Goal: Use online tool/utility

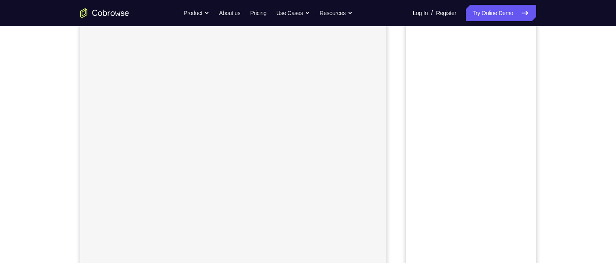
scroll to position [83, 0]
click at [515, 32] on button "Android" at bounding box center [515, 31] width 44 height 16
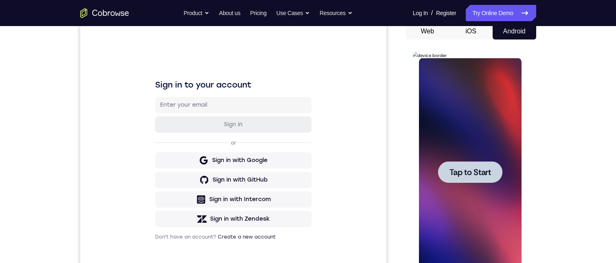
scroll to position [0, 0]
click at [428, 154] on div at bounding box center [470, 172] width 103 height 228
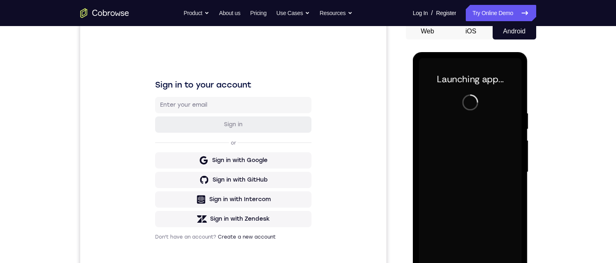
scroll to position [105, 0]
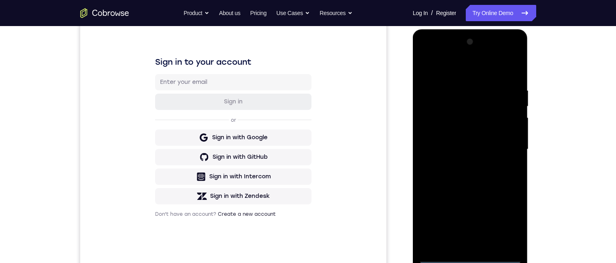
click at [473, 255] on div at bounding box center [470, 149] width 103 height 228
click at [470, 257] on div at bounding box center [470, 149] width 103 height 228
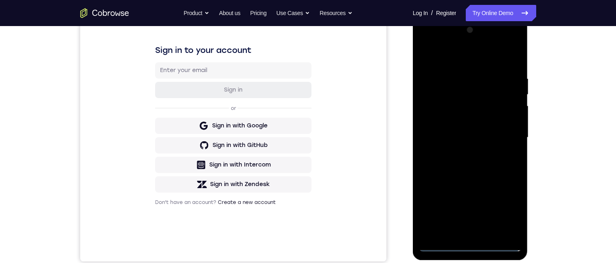
click at [503, 211] on div at bounding box center [470, 138] width 103 height 228
click at [464, 135] on div at bounding box center [470, 138] width 103 height 228
click at [508, 212] on div at bounding box center [470, 138] width 103 height 228
click at [505, 42] on div at bounding box center [470, 138] width 103 height 228
click at [439, 46] on div at bounding box center [470, 138] width 103 height 228
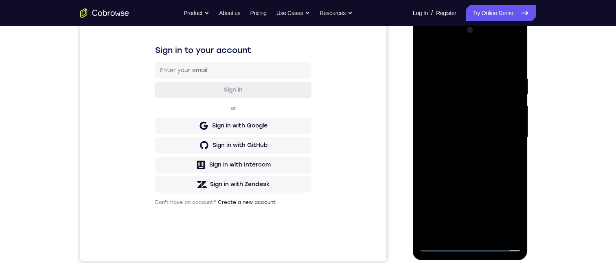
click at [424, 43] on div at bounding box center [470, 138] width 103 height 228
click at [506, 209] on div at bounding box center [470, 138] width 103 height 228
click at [505, 44] on div at bounding box center [470, 138] width 103 height 228
click at [506, 42] on div at bounding box center [470, 138] width 103 height 228
drag, startPoint x: 502, startPoint y: 42, endPoint x: 564, endPoint y: 25, distance: 64.1
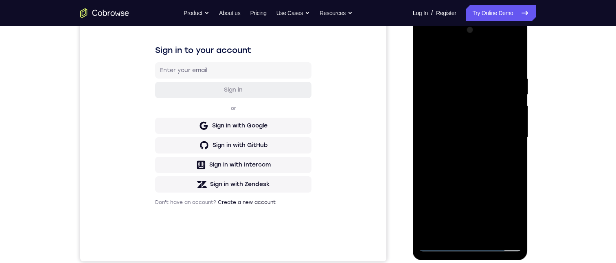
click at [502, 42] on div at bounding box center [470, 138] width 103 height 228
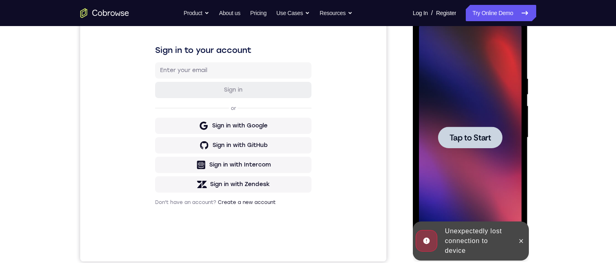
click at [485, 103] on div at bounding box center [470, 138] width 103 height 228
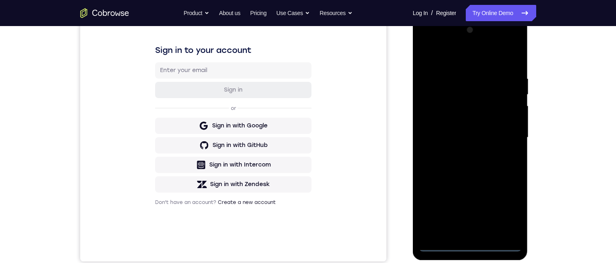
click at [473, 241] on div at bounding box center [470, 138] width 103 height 228
click at [471, 247] on div at bounding box center [470, 138] width 103 height 228
click at [509, 208] on div at bounding box center [470, 138] width 103 height 228
click at [477, 59] on div at bounding box center [470, 138] width 103 height 228
click at [510, 136] on div at bounding box center [470, 138] width 103 height 228
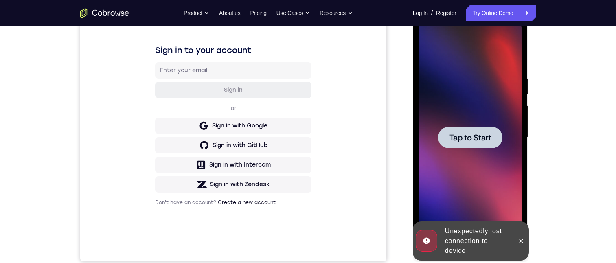
click at [464, 141] on span "Tap to Start" at bounding box center [471, 138] width 42 height 8
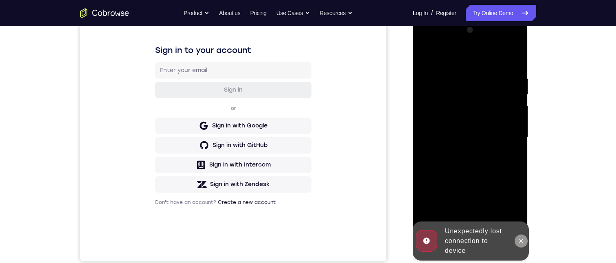
click at [521, 241] on icon at bounding box center [522, 241] width 4 height 4
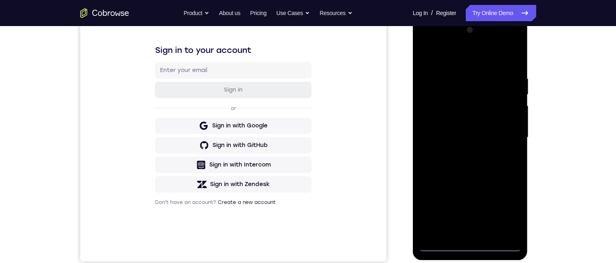
click at [470, 244] on div at bounding box center [470, 138] width 103 height 228
click at [508, 218] on div at bounding box center [470, 138] width 103 height 228
click at [463, 64] on div at bounding box center [470, 138] width 103 height 228
click at [507, 133] on div at bounding box center [470, 138] width 103 height 228
click at [458, 154] on div at bounding box center [470, 138] width 103 height 228
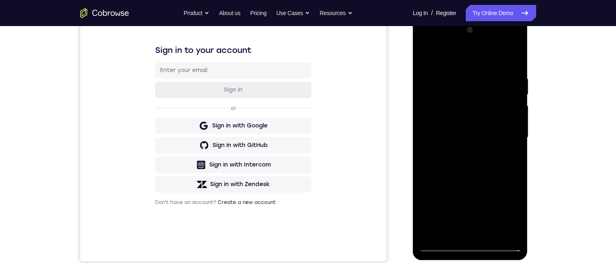
click at [472, 134] on div at bounding box center [470, 138] width 103 height 228
click at [473, 124] on div at bounding box center [470, 138] width 103 height 228
click at [478, 138] on div at bounding box center [470, 138] width 103 height 228
click at [469, 166] on div at bounding box center [470, 138] width 103 height 228
click at [464, 167] on div at bounding box center [470, 138] width 103 height 228
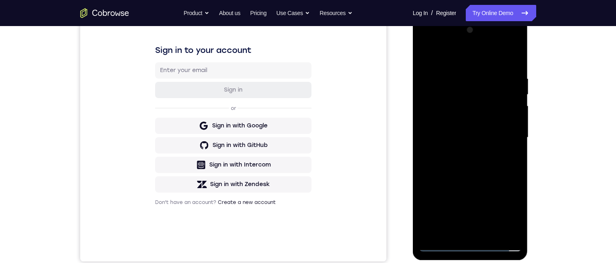
drag, startPoint x: 472, startPoint y: 123, endPoint x: 468, endPoint y: 231, distance: 108.4
click at [468, 231] on div at bounding box center [470, 138] width 103 height 228
click at [464, 79] on div at bounding box center [470, 138] width 103 height 228
click at [508, 104] on div at bounding box center [470, 138] width 103 height 228
drag, startPoint x: 513, startPoint y: 58, endPoint x: 814, endPoint y: 77, distance: 302.0
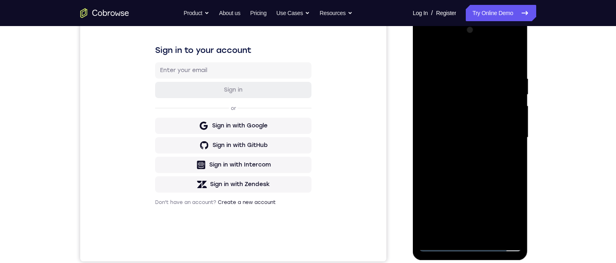
click at [513, 58] on div at bounding box center [470, 138] width 103 height 228
click at [513, 67] on div at bounding box center [470, 138] width 103 height 228
drag, startPoint x: 485, startPoint y: 143, endPoint x: 488, endPoint y: 130, distance: 13.7
click at [488, 130] on div at bounding box center [470, 138] width 103 height 228
click at [516, 117] on div at bounding box center [470, 138] width 103 height 228
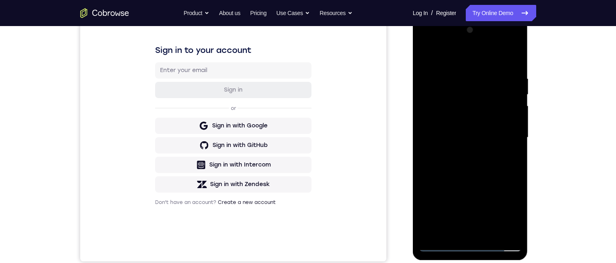
click at [516, 117] on div at bounding box center [470, 138] width 103 height 228
click at [513, 120] on div at bounding box center [470, 138] width 103 height 228
click at [513, 119] on div at bounding box center [470, 138] width 103 height 228
click at [450, 149] on div at bounding box center [470, 138] width 103 height 228
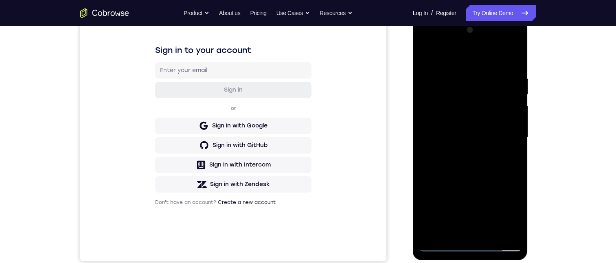
click at [450, 149] on div at bounding box center [470, 138] width 103 height 228
click at [512, 117] on div at bounding box center [470, 138] width 103 height 228
click at [515, 118] on div at bounding box center [470, 138] width 103 height 228
drag, startPoint x: 478, startPoint y: 220, endPoint x: 505, endPoint y: 121, distance: 103.1
click at [505, 121] on div at bounding box center [470, 138] width 103 height 228
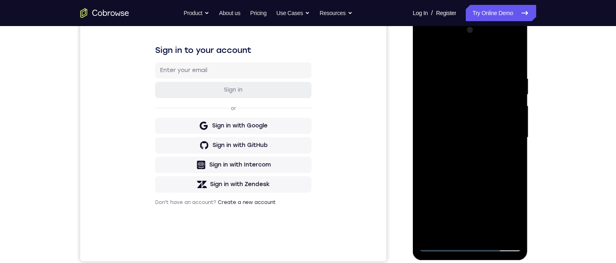
drag, startPoint x: 480, startPoint y: 151, endPoint x: 488, endPoint y: 113, distance: 38.7
click at [488, 113] on div at bounding box center [470, 138] width 103 height 228
click at [490, 123] on div at bounding box center [470, 138] width 103 height 228
click at [515, 106] on div at bounding box center [470, 138] width 103 height 228
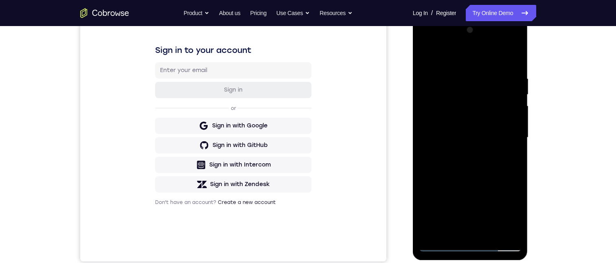
drag, startPoint x: 485, startPoint y: 179, endPoint x: 499, endPoint y: 74, distance: 105.5
click at [499, 73] on div at bounding box center [470, 138] width 103 height 228
drag, startPoint x: 457, startPoint y: 185, endPoint x: 484, endPoint y: 114, distance: 76.0
click at [485, 114] on div at bounding box center [470, 138] width 103 height 228
click at [478, 118] on div at bounding box center [470, 138] width 103 height 228
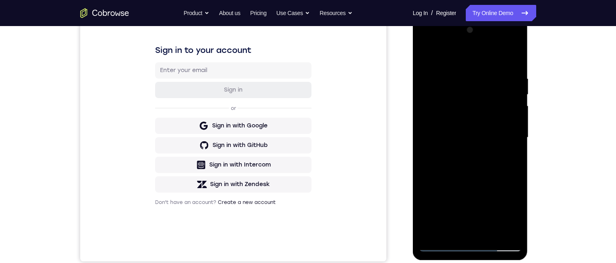
click at [478, 118] on div at bounding box center [470, 138] width 103 height 228
drag, startPoint x: 481, startPoint y: 184, endPoint x: 489, endPoint y: 91, distance: 93.7
click at [497, 72] on div at bounding box center [470, 138] width 103 height 228
drag, startPoint x: 469, startPoint y: 186, endPoint x: 510, endPoint y: 56, distance: 136.3
click at [510, 56] on div at bounding box center [470, 138] width 103 height 228
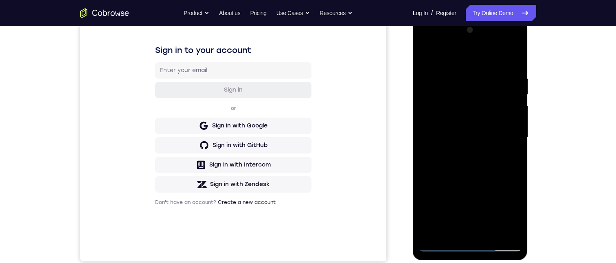
drag, startPoint x: 494, startPoint y: 110, endPoint x: 505, endPoint y: 94, distance: 19.0
click at [505, 91] on div at bounding box center [470, 138] width 103 height 228
drag, startPoint x: 485, startPoint y: 203, endPoint x: 477, endPoint y: 148, distance: 55.6
click at [506, 128] on div at bounding box center [470, 138] width 103 height 228
click at [429, 236] on div at bounding box center [470, 138] width 103 height 228
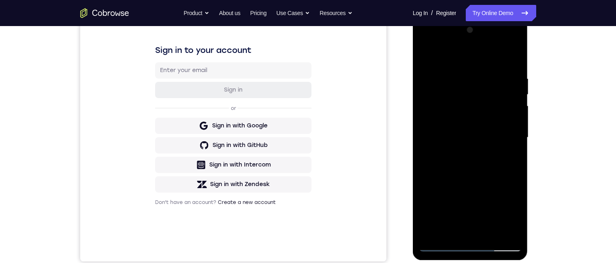
click at [429, 236] on div at bounding box center [470, 138] width 103 height 228
drag, startPoint x: 485, startPoint y: 80, endPoint x: 468, endPoint y: 213, distance: 133.8
click at [468, 213] on div at bounding box center [470, 138] width 103 height 228
click at [484, 82] on div at bounding box center [470, 138] width 103 height 228
click at [513, 78] on div at bounding box center [470, 138] width 103 height 228
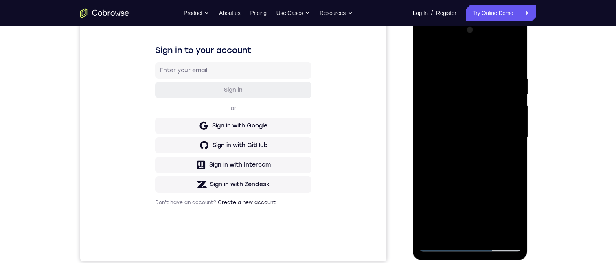
click at [510, 81] on div at bounding box center [470, 138] width 103 height 228
click at [510, 79] on div at bounding box center [470, 138] width 103 height 228
click at [506, 79] on div at bounding box center [470, 138] width 103 height 228
click at [506, 81] on div at bounding box center [470, 138] width 103 height 228
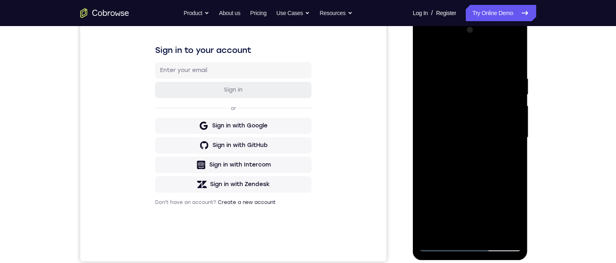
click at [514, 58] on div at bounding box center [470, 138] width 103 height 228
click at [490, 234] on div at bounding box center [470, 138] width 103 height 228
click at [473, 180] on div at bounding box center [470, 138] width 103 height 228
click at [487, 133] on div at bounding box center [470, 138] width 103 height 228
click at [457, 229] on div at bounding box center [470, 138] width 103 height 228
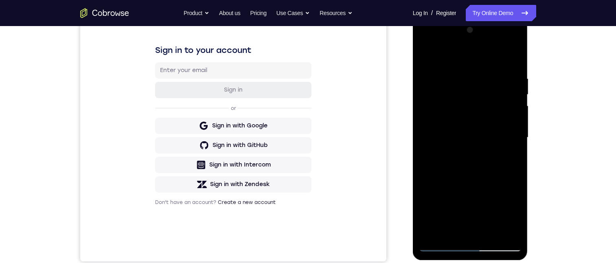
click at [438, 58] on div at bounding box center [470, 138] width 103 height 228
click at [494, 231] on div at bounding box center [470, 138] width 103 height 228
click at [468, 147] on div at bounding box center [470, 138] width 103 height 228
click at [427, 56] on div at bounding box center [470, 138] width 103 height 228
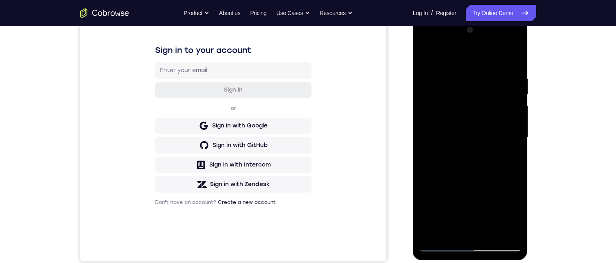
click at [513, 79] on div at bounding box center [470, 138] width 103 height 228
click at [502, 123] on div at bounding box center [470, 138] width 103 height 228
click at [509, 123] on div at bounding box center [470, 138] width 103 height 228
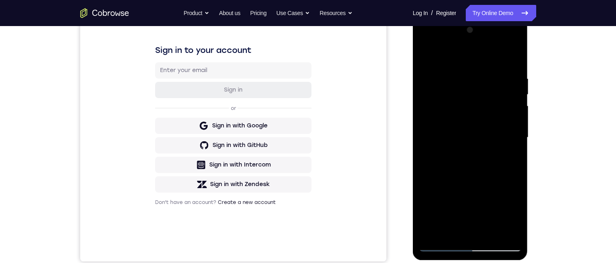
click at [509, 123] on div at bounding box center [470, 138] width 103 height 228
click at [509, 59] on div at bounding box center [470, 138] width 103 height 228
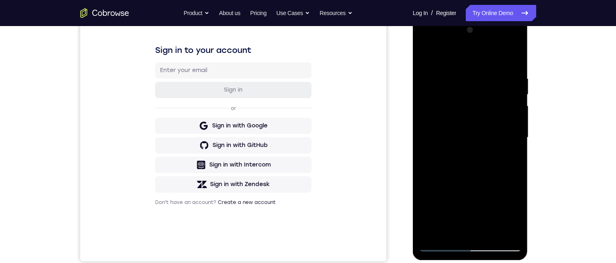
drag, startPoint x: 503, startPoint y: 210, endPoint x: 495, endPoint y: 245, distance: 36.2
click at [495, 245] on div at bounding box center [470, 138] width 103 height 228
click at [476, 138] on div at bounding box center [470, 138] width 103 height 228
drag, startPoint x: 477, startPoint y: 168, endPoint x: 496, endPoint y: 115, distance: 56.0
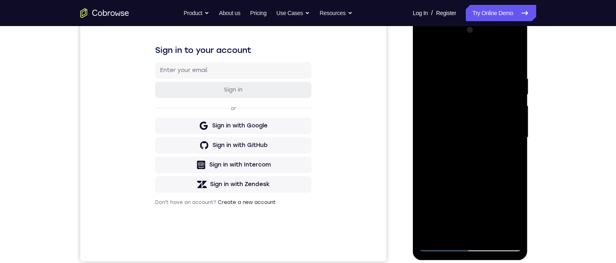
click at [496, 115] on div at bounding box center [470, 138] width 103 height 228
click at [516, 123] on div at bounding box center [470, 138] width 103 height 228
drag, startPoint x: 490, startPoint y: 197, endPoint x: 521, endPoint y: 81, distance: 119.8
click at [521, 81] on div at bounding box center [470, 138] width 103 height 228
click at [517, 57] on div at bounding box center [470, 138] width 103 height 228
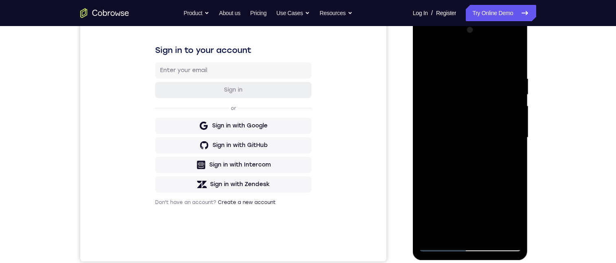
click at [514, 234] on div at bounding box center [470, 138] width 103 height 228
click at [452, 91] on div at bounding box center [470, 138] width 103 height 228
drag, startPoint x: 503, startPoint y: 78, endPoint x: 499, endPoint y: 116, distance: 38.5
click at [499, 116] on div at bounding box center [470, 138] width 103 height 228
click at [437, 81] on div at bounding box center [470, 138] width 103 height 228
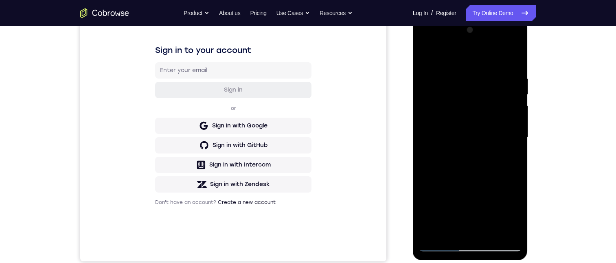
click at [492, 231] on div at bounding box center [470, 138] width 103 height 228
click at [479, 114] on div at bounding box center [470, 138] width 103 height 228
click at [440, 59] on div at bounding box center [470, 138] width 103 height 228
click at [433, 234] on div at bounding box center [470, 138] width 103 height 228
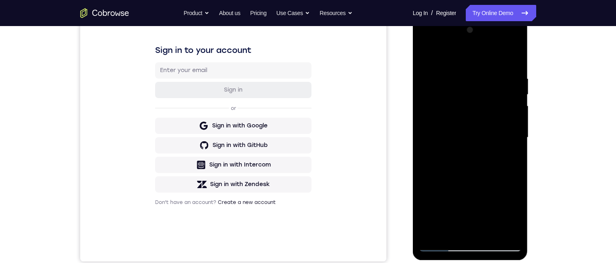
click at [451, 79] on div at bounding box center [470, 138] width 103 height 228
click at [510, 95] on div at bounding box center [470, 138] width 103 height 228
click at [508, 105] on div at bounding box center [470, 138] width 103 height 228
click at [509, 105] on div at bounding box center [470, 138] width 103 height 228
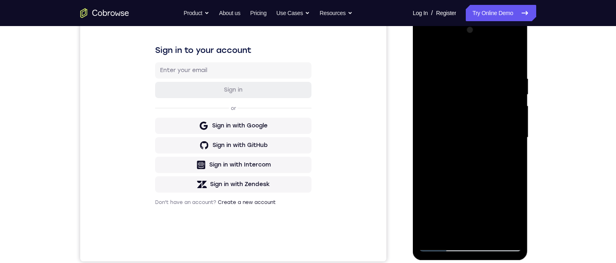
click at [509, 105] on div at bounding box center [470, 138] width 103 height 228
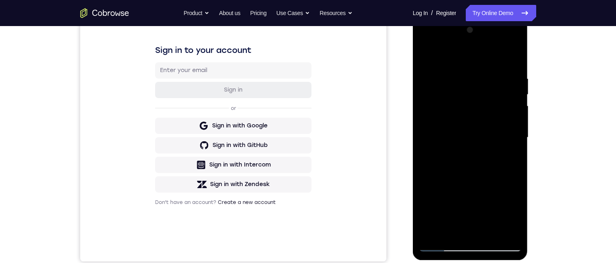
click at [507, 116] on div at bounding box center [470, 138] width 103 height 228
click at [512, 78] on div at bounding box center [470, 138] width 103 height 228
click at [512, 61] on div at bounding box center [470, 138] width 103 height 228
click at [490, 235] on div at bounding box center [470, 138] width 103 height 228
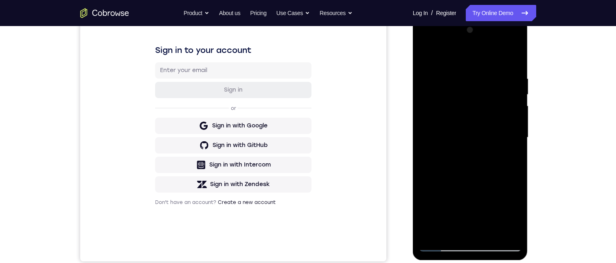
click at [494, 114] on div at bounding box center [470, 138] width 103 height 228
click at [424, 55] on div at bounding box center [470, 138] width 103 height 228
drag, startPoint x: 463, startPoint y: 76, endPoint x: 447, endPoint y: 199, distance: 124.1
click at [447, 199] on div at bounding box center [470, 138] width 103 height 228
click at [464, 113] on div at bounding box center [470, 138] width 103 height 228
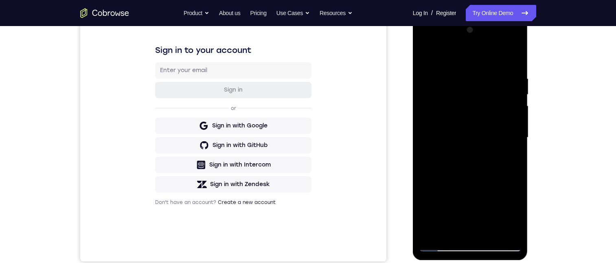
click at [425, 57] on div at bounding box center [470, 138] width 103 height 228
click at [471, 230] on div at bounding box center [470, 138] width 103 height 228
drag, startPoint x: 478, startPoint y: 203, endPoint x: 494, endPoint y: 177, distance: 30.5
click at [494, 177] on div at bounding box center [470, 138] width 103 height 228
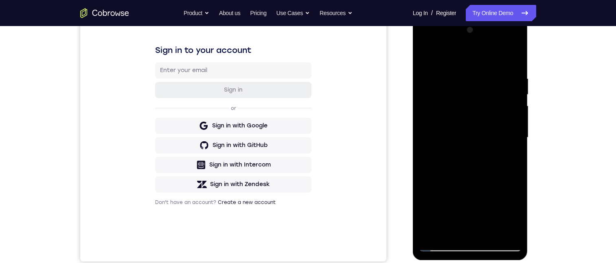
drag, startPoint x: 451, startPoint y: 200, endPoint x: 474, endPoint y: 127, distance: 76.8
click at [474, 127] on div at bounding box center [470, 138] width 103 height 228
drag, startPoint x: 477, startPoint y: 176, endPoint x: 494, endPoint y: 68, distance: 110.0
click at [494, 68] on div at bounding box center [470, 138] width 103 height 228
drag, startPoint x: 478, startPoint y: 190, endPoint x: 499, endPoint y: 74, distance: 118.0
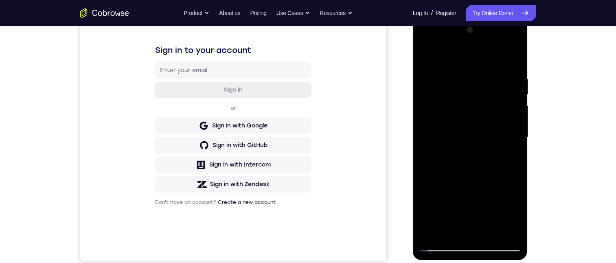
click at [499, 66] on div at bounding box center [470, 138] width 103 height 228
click at [514, 193] on div at bounding box center [470, 138] width 103 height 228
click at [430, 56] on div at bounding box center [470, 138] width 103 height 228
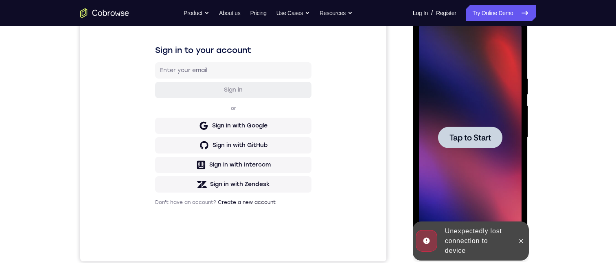
click at [447, 103] on div at bounding box center [470, 138] width 103 height 228
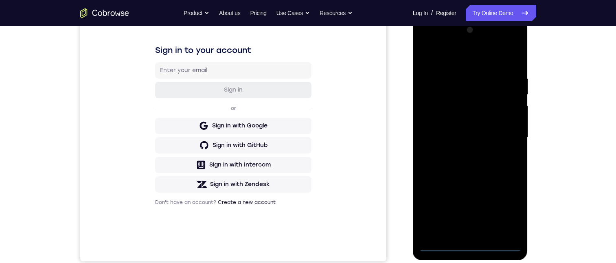
click at [472, 246] on div at bounding box center [470, 138] width 103 height 228
click at [507, 210] on div at bounding box center [470, 138] width 103 height 228
click at [455, 52] on div at bounding box center [470, 138] width 103 height 228
click at [504, 133] on div at bounding box center [470, 138] width 103 height 228
click at [459, 153] on div at bounding box center [470, 138] width 103 height 228
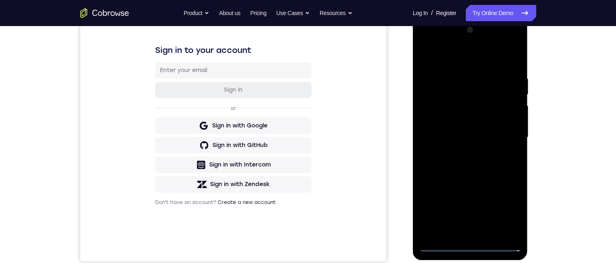
click at [452, 130] on div at bounding box center [470, 138] width 103 height 228
click at [453, 122] on div at bounding box center [470, 138] width 103 height 228
click at [460, 139] on div at bounding box center [470, 138] width 103 height 228
click at [468, 165] on div at bounding box center [470, 138] width 103 height 228
click at [481, 156] on div at bounding box center [470, 138] width 103 height 228
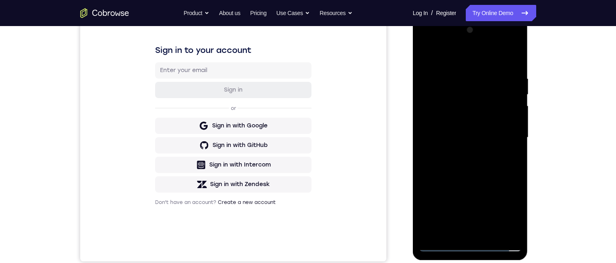
click at [481, 163] on div at bounding box center [470, 138] width 103 height 228
click at [470, 163] on div at bounding box center [470, 138] width 103 height 228
click at [472, 152] on div at bounding box center [470, 138] width 103 height 228
click at [461, 234] on div at bounding box center [470, 138] width 103 height 228
click at [468, 228] on div at bounding box center [470, 138] width 103 height 228
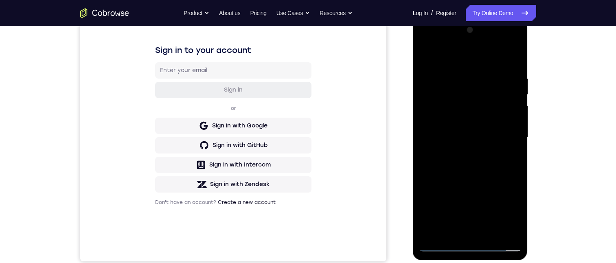
click at [503, 45] on div at bounding box center [470, 138] width 103 height 228
click at [448, 43] on div at bounding box center [470, 138] width 103 height 228
click at [434, 116] on div at bounding box center [470, 138] width 103 height 228
click at [467, 161] on div at bounding box center [470, 138] width 103 height 228
click at [466, 119] on div at bounding box center [470, 138] width 103 height 228
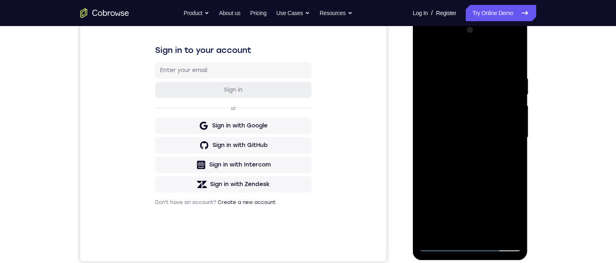
click at [480, 135] on div at bounding box center [470, 138] width 103 height 228
click at [513, 233] on div at bounding box center [470, 138] width 103 height 228
click at [514, 63] on div at bounding box center [470, 138] width 103 height 228
click at [490, 236] on div at bounding box center [470, 138] width 103 height 228
click at [484, 180] on div at bounding box center [470, 138] width 103 height 228
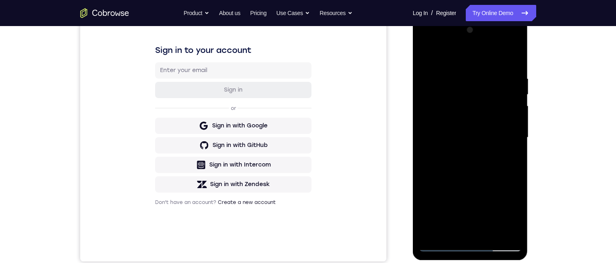
click at [501, 113] on div at bounding box center [470, 138] width 103 height 228
click at [452, 228] on div at bounding box center [470, 138] width 103 height 228
click at [442, 58] on div at bounding box center [470, 138] width 103 height 228
click at [432, 233] on div at bounding box center [470, 138] width 103 height 228
click at [461, 68] on div at bounding box center [470, 138] width 103 height 228
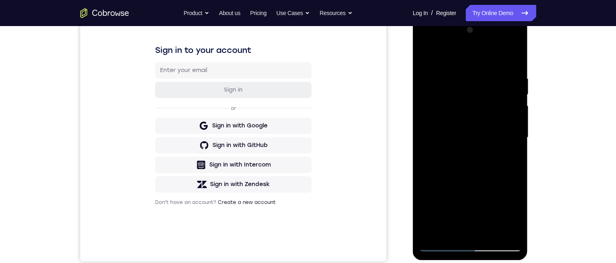
click at [508, 84] on div at bounding box center [470, 138] width 103 height 228
click at [510, 85] on div at bounding box center [470, 138] width 103 height 228
click at [508, 87] on div at bounding box center [470, 138] width 103 height 228
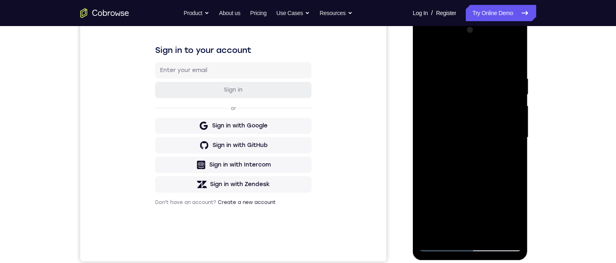
drag, startPoint x: 508, startPoint y: 87, endPoint x: 418, endPoint y: 105, distance: 91.9
click at [413, 105] on html "Online web based iOS Simulators and Android Emulators. Run iPhone, iPad, Mobile…" at bounding box center [471, 140] width 116 height 244
click at [511, 108] on div at bounding box center [470, 138] width 103 height 228
click at [511, 109] on div at bounding box center [470, 138] width 103 height 228
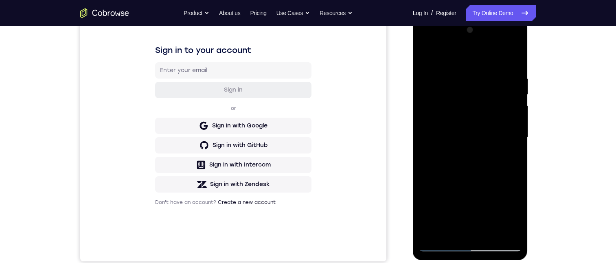
click at [513, 93] on div at bounding box center [470, 138] width 103 height 228
click at [512, 64] on div at bounding box center [470, 138] width 103 height 228
click at [470, 235] on div at bounding box center [470, 138] width 103 height 228
drag, startPoint x: 485, startPoint y: 195, endPoint x: 524, endPoint y: 105, distance: 97.1
click at [525, 103] on div at bounding box center [470, 139] width 115 height 243
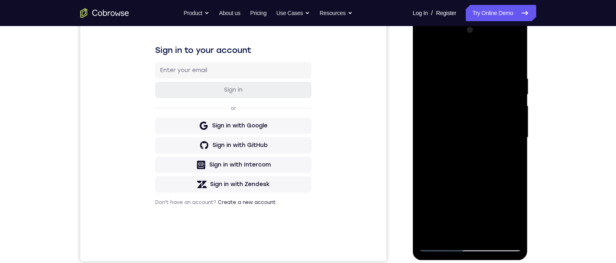
drag, startPoint x: 487, startPoint y: 156, endPoint x: 503, endPoint y: 49, distance: 108.3
click at [503, 48] on div at bounding box center [470, 138] width 103 height 228
drag, startPoint x: 510, startPoint y: 89, endPoint x: 514, endPoint y: 64, distance: 26.0
click at [514, 63] on div at bounding box center [470, 138] width 103 height 228
click at [516, 194] on div at bounding box center [470, 138] width 103 height 228
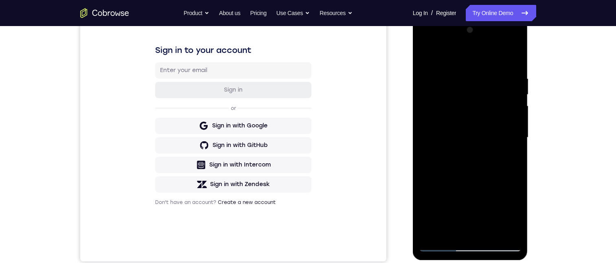
click at [441, 95] on div at bounding box center [470, 138] width 103 height 228
click at [468, 231] on div at bounding box center [470, 138] width 103 height 228
click at [489, 233] on div at bounding box center [470, 138] width 103 height 228
click at [482, 111] on div at bounding box center [470, 138] width 103 height 228
click at [426, 56] on div at bounding box center [470, 138] width 103 height 228
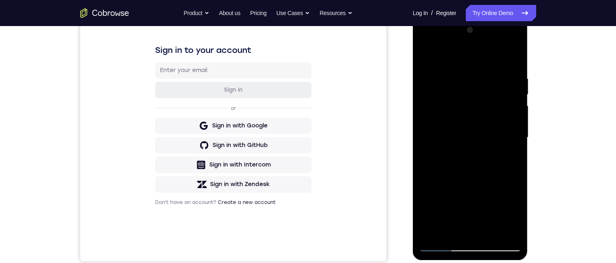
click at [429, 57] on div at bounding box center [470, 138] width 103 height 228
click at [472, 232] on div at bounding box center [470, 138] width 103 height 228
drag, startPoint x: 479, startPoint y: 173, endPoint x: 507, endPoint y: 89, distance: 88.4
click at [507, 89] on div at bounding box center [470, 138] width 103 height 228
drag, startPoint x: 487, startPoint y: 195, endPoint x: 504, endPoint y: 108, distance: 88.8
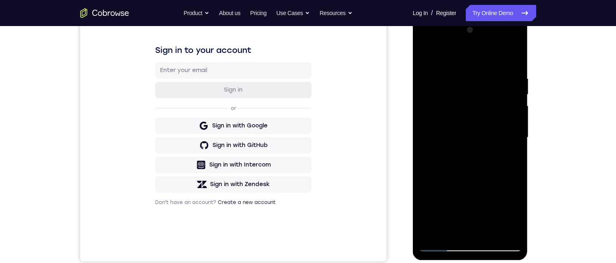
click at [505, 108] on div at bounding box center [470, 138] width 103 height 228
drag, startPoint x: 485, startPoint y: 210, endPoint x: 505, endPoint y: 89, distance: 122.1
click at [505, 89] on div at bounding box center [470, 138] width 103 height 228
click at [515, 192] on div at bounding box center [470, 138] width 103 height 228
click at [443, 88] on div at bounding box center [470, 138] width 103 height 228
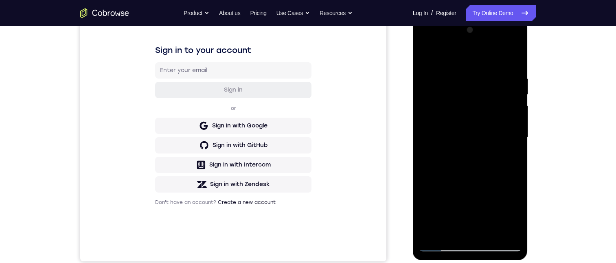
click at [466, 230] on div at bounding box center [470, 138] width 103 height 228
drag, startPoint x: 472, startPoint y: 203, endPoint x: 489, endPoint y: 71, distance: 133.0
click at [489, 71] on div at bounding box center [470, 138] width 103 height 228
click at [490, 235] on div at bounding box center [470, 138] width 103 height 228
click at [474, 117] on div at bounding box center [470, 138] width 103 height 228
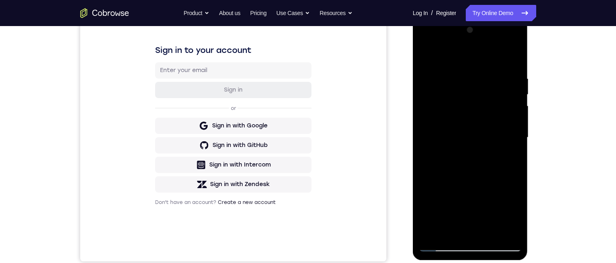
click at [465, 228] on div at bounding box center [470, 138] width 103 height 228
click at [440, 57] on div at bounding box center [470, 138] width 103 height 228
click at [433, 235] on div at bounding box center [470, 138] width 103 height 228
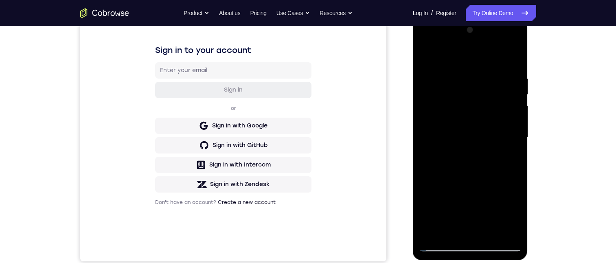
drag, startPoint x: 459, startPoint y: 163, endPoint x: 461, endPoint y: 176, distance: 12.8
click at [448, 215] on div at bounding box center [470, 138] width 103 height 228
drag, startPoint x: 503, startPoint y: 104, endPoint x: 510, endPoint y: 236, distance: 131.8
click at [512, 256] on div at bounding box center [470, 139] width 115 height 243
click at [488, 165] on div at bounding box center [470, 138] width 103 height 228
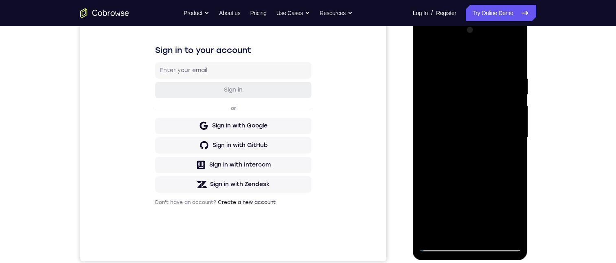
drag, startPoint x: 488, startPoint y: 165, endPoint x: 493, endPoint y: 163, distance: 4.8
click at [488, 165] on div at bounding box center [470, 138] width 103 height 228
click at [514, 157] on div at bounding box center [470, 138] width 103 height 228
click at [517, 232] on div at bounding box center [470, 138] width 103 height 228
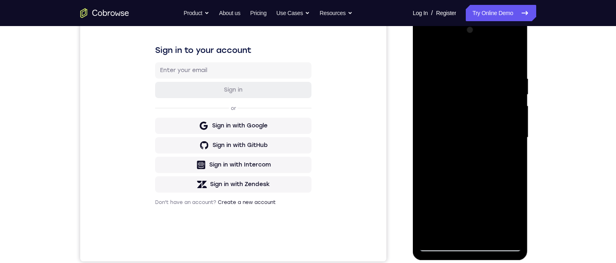
drag, startPoint x: 463, startPoint y: 180, endPoint x: 493, endPoint y: 134, distance: 55.3
click at [493, 134] on div at bounding box center [470, 138] width 103 height 228
drag, startPoint x: 466, startPoint y: 202, endPoint x: 536, endPoint y: 61, distance: 157.0
click at [529, 61] on html "Online web based iOS Simulators and Android Emulators. Run iPhone, iPad, Mobile…" at bounding box center [471, 140] width 116 height 244
drag, startPoint x: 489, startPoint y: 134, endPoint x: 518, endPoint y: 77, distance: 63.7
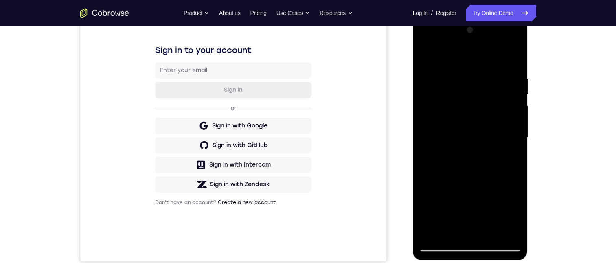
click at [521, 56] on div at bounding box center [470, 138] width 103 height 228
drag, startPoint x: 478, startPoint y: 184, endPoint x: 503, endPoint y: 91, distance: 96.3
click at [503, 91] on div at bounding box center [470, 138] width 103 height 228
click at [477, 131] on div at bounding box center [470, 138] width 103 height 228
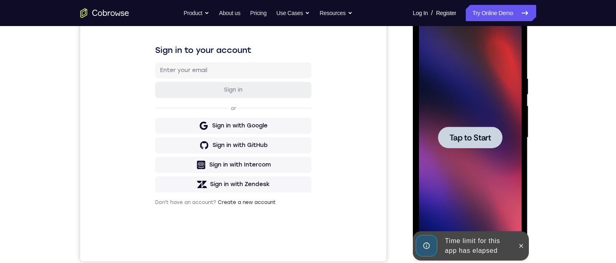
click at [462, 134] on span "Tap to Start" at bounding box center [471, 138] width 42 height 8
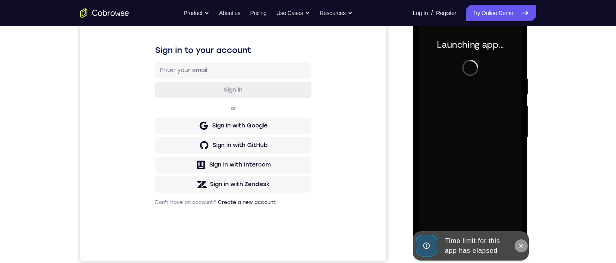
click at [524, 246] on icon at bounding box center [521, 246] width 7 height 7
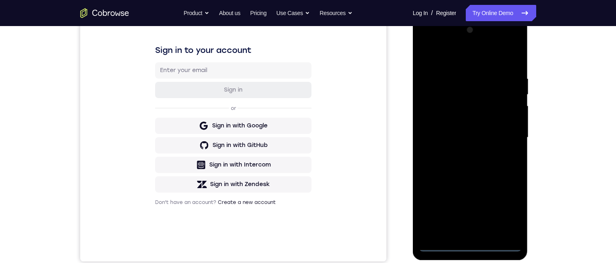
click at [471, 245] on div at bounding box center [470, 138] width 103 height 228
click at [499, 211] on div at bounding box center [470, 138] width 103 height 228
click at [461, 62] on div at bounding box center [470, 138] width 103 height 228
click at [505, 133] on div at bounding box center [470, 138] width 103 height 228
click at [465, 153] on div at bounding box center [470, 138] width 103 height 228
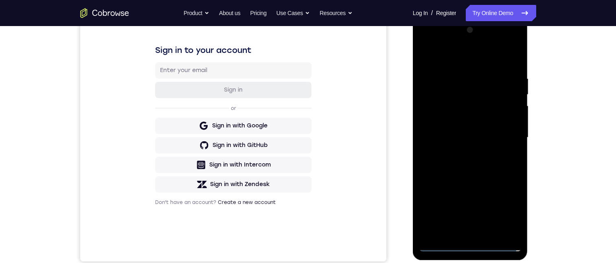
drag, startPoint x: 465, startPoint y: 153, endPoint x: 473, endPoint y: 136, distance: 19.3
click at [473, 136] on div at bounding box center [470, 138] width 103 height 228
click at [474, 130] on div at bounding box center [470, 138] width 103 height 228
click at [474, 123] on div at bounding box center [470, 138] width 103 height 228
click at [478, 138] on div at bounding box center [470, 138] width 103 height 228
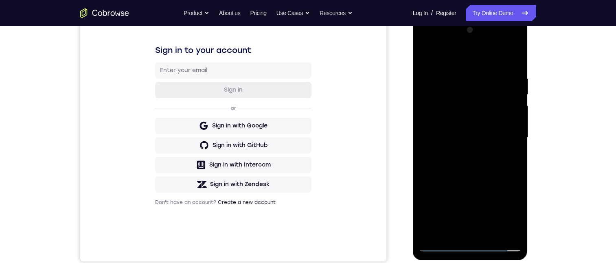
click at [480, 165] on div at bounding box center [470, 138] width 103 height 228
click at [506, 44] on div at bounding box center [470, 138] width 103 height 228
click at [435, 42] on div at bounding box center [470, 138] width 103 height 228
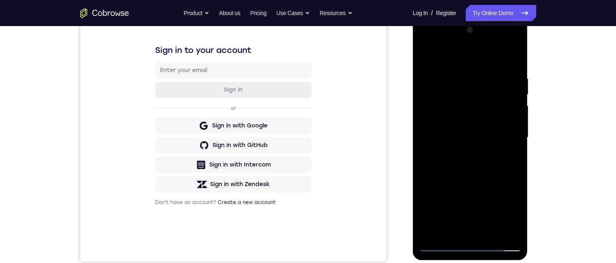
click at [438, 116] on div at bounding box center [470, 138] width 103 height 228
click at [460, 80] on div at bounding box center [470, 138] width 103 height 228
click at [513, 66] on div at bounding box center [470, 138] width 103 height 228
click at [463, 77] on div at bounding box center [470, 138] width 103 height 228
click at [514, 59] on div at bounding box center [470, 138] width 103 height 228
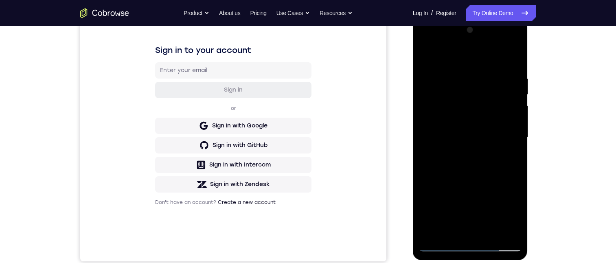
click at [491, 234] on div at bounding box center [470, 138] width 103 height 228
click at [479, 180] on div at bounding box center [470, 138] width 103 height 228
click at [495, 118] on div at bounding box center [470, 138] width 103 height 228
click at [463, 233] on div at bounding box center [470, 138] width 103 height 228
click at [425, 57] on div at bounding box center [470, 138] width 103 height 228
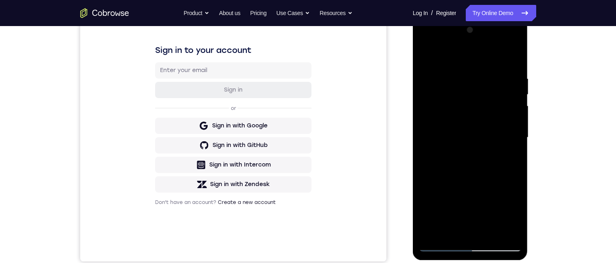
click at [425, 58] on div at bounding box center [470, 138] width 103 height 228
drag, startPoint x: 472, startPoint y: 85, endPoint x: 462, endPoint y: 208, distance: 123.5
click at [461, 217] on div at bounding box center [470, 138] width 103 height 228
drag, startPoint x: 496, startPoint y: 131, endPoint x: 503, endPoint y: 192, distance: 61.1
click at [506, 206] on div at bounding box center [470, 138] width 103 height 228
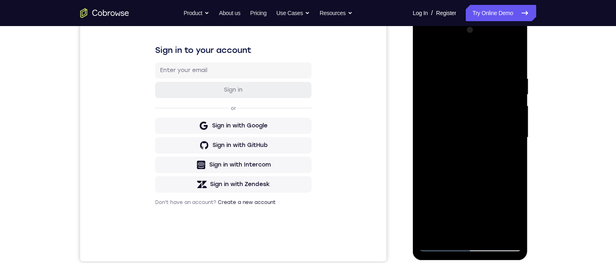
click at [456, 81] on div at bounding box center [470, 138] width 103 height 228
click at [510, 114] on div at bounding box center [470, 138] width 103 height 228
click at [511, 114] on div at bounding box center [470, 138] width 103 height 228
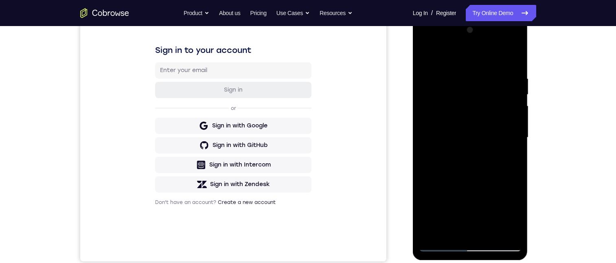
drag, startPoint x: 511, startPoint y: 114, endPoint x: 373, endPoint y: 151, distance: 142.6
click at [413, 151] on html "Online web based iOS Simulators and Android Emulators. Run iPhone, iPad, Mobile…" at bounding box center [471, 140] width 116 height 244
drag, startPoint x: 490, startPoint y: 119, endPoint x: 382, endPoint y: 134, distance: 108.6
click at [413, 134] on html "Online web based iOS Simulators and Android Emulators. Run iPhone, iPad, Mobile…" at bounding box center [471, 140] width 116 height 244
click at [506, 125] on div at bounding box center [470, 138] width 103 height 228
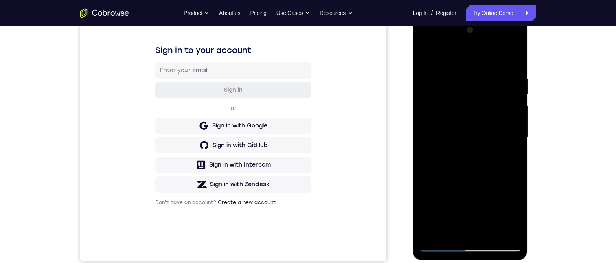
click at [513, 117] on div at bounding box center [470, 138] width 103 height 228
click at [512, 117] on div at bounding box center [470, 138] width 103 height 228
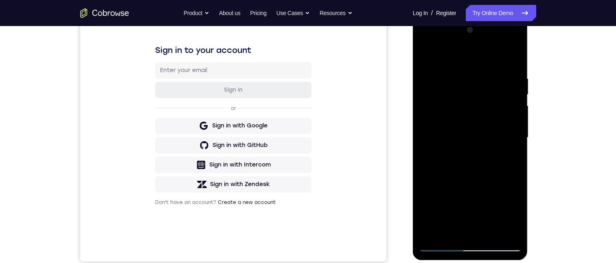
click at [512, 117] on div at bounding box center [470, 138] width 103 height 228
click at [512, 116] on div at bounding box center [470, 138] width 103 height 228
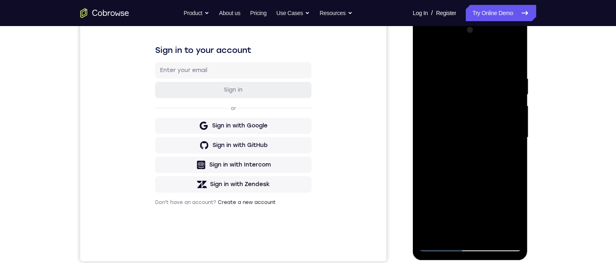
click at [512, 110] on div at bounding box center [470, 138] width 103 height 228
click at [512, 58] on div at bounding box center [470, 138] width 103 height 228
click at [484, 79] on div at bounding box center [470, 138] width 103 height 228
click at [511, 93] on div at bounding box center [470, 138] width 103 height 228
click at [511, 60] on div at bounding box center [470, 138] width 103 height 228
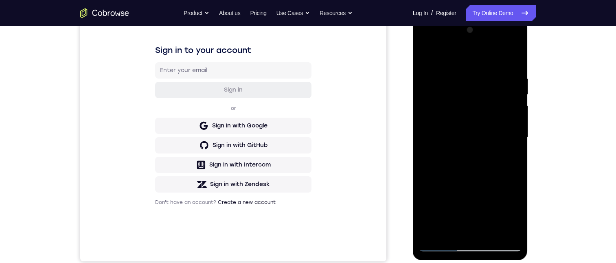
drag, startPoint x: 481, startPoint y: 148, endPoint x: 474, endPoint y: 176, distance: 28.9
click at [469, 205] on div at bounding box center [470, 138] width 103 height 228
drag, startPoint x: 485, startPoint y: 102, endPoint x: 481, endPoint y: 229, distance: 127.1
click at [481, 231] on div at bounding box center [470, 138] width 103 height 228
click at [459, 84] on div at bounding box center [470, 138] width 103 height 228
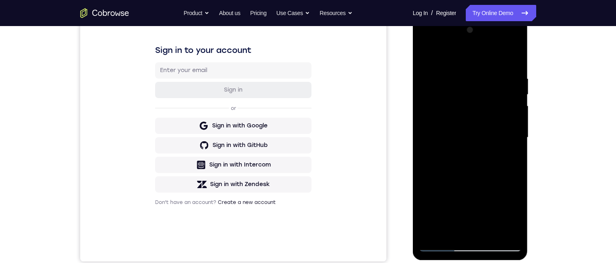
click at [505, 116] on div at bounding box center [470, 138] width 103 height 228
click at [513, 69] on div at bounding box center [470, 138] width 103 height 228
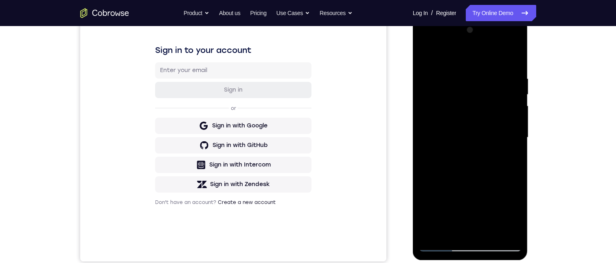
drag, startPoint x: 419, startPoint y: 103, endPoint x: 815, endPoint y: 121, distance: 396.7
click at [413, 104] on html "Online web based iOS Simulators and Android Emulators. Run iPhone, iPad, Mobile…" at bounding box center [471, 140] width 116 height 244
click at [505, 95] on div at bounding box center [470, 138] width 103 height 228
click at [509, 97] on div at bounding box center [470, 138] width 103 height 228
click at [513, 96] on div at bounding box center [470, 138] width 103 height 228
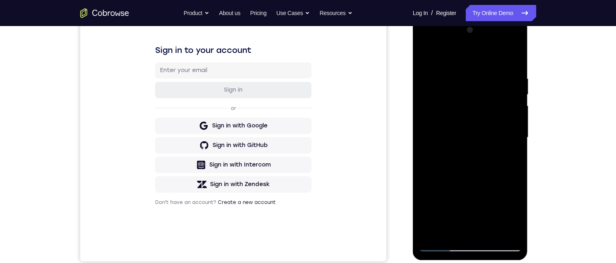
drag, startPoint x: 434, startPoint y: 108, endPoint x: 818, endPoint y: 127, distance: 384.9
click at [413, 111] on html "Online web based iOS Simulators and Android Emulators. Run iPhone, iPad, Mobile…" at bounding box center [471, 140] width 116 height 244
click at [514, 95] on div at bounding box center [470, 138] width 103 height 228
click at [515, 90] on div at bounding box center [470, 138] width 103 height 228
click at [513, 79] on div at bounding box center [470, 138] width 103 height 228
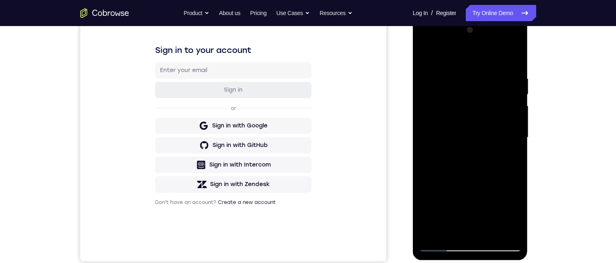
click at [514, 57] on div at bounding box center [470, 138] width 103 height 228
click at [494, 235] on div at bounding box center [470, 138] width 103 height 228
click at [478, 120] on div at bounding box center [470, 138] width 103 height 228
click at [440, 59] on div at bounding box center [470, 138] width 103 height 228
click at [475, 231] on div at bounding box center [470, 138] width 103 height 228
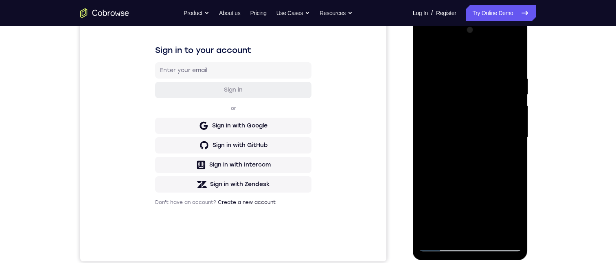
drag, startPoint x: 477, startPoint y: 204, endPoint x: 472, endPoint y: 210, distance: 7.0
click at [477, 192] on div at bounding box center [470, 138] width 103 height 228
drag, startPoint x: 472, startPoint y: 211, endPoint x: 486, endPoint y: 97, distance: 114.5
click at [486, 97] on div at bounding box center [470, 138] width 103 height 228
drag, startPoint x: 493, startPoint y: 193, endPoint x: 499, endPoint y: 87, distance: 105.6
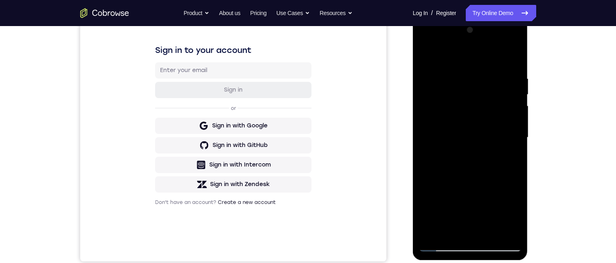
click at [499, 87] on div at bounding box center [470, 138] width 103 height 228
click at [516, 192] on div at bounding box center [470, 138] width 103 height 228
click at [432, 60] on div at bounding box center [470, 138] width 103 height 228
click at [492, 233] on div at bounding box center [470, 138] width 103 height 228
click at [487, 119] on div at bounding box center [470, 138] width 103 height 228
